Goal: Transaction & Acquisition: Purchase product/service

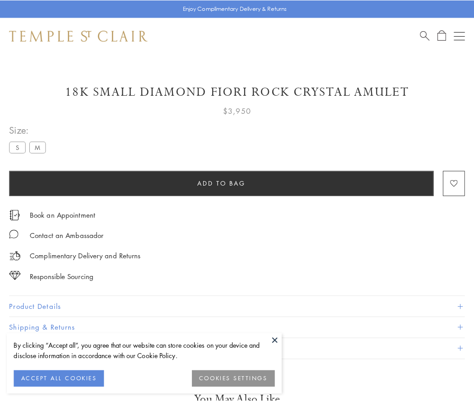
scroll to position [46, 0]
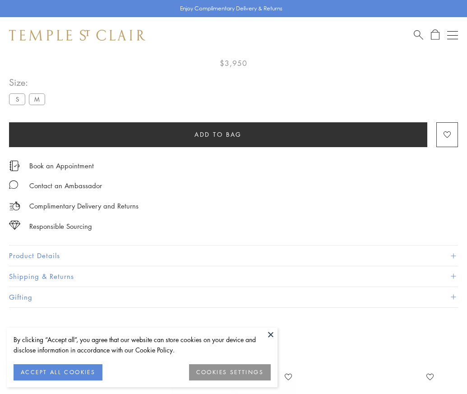
click at [218, 134] on span "Add to bag" at bounding box center [218, 135] width 47 height 10
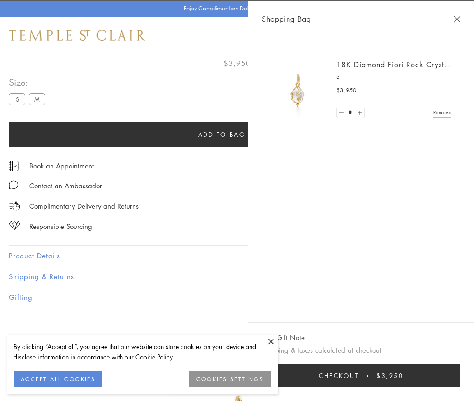
click at [460, 376] on button "Checkout $3,950" at bounding box center [361, 375] width 199 height 23
